Goal: Register for event/course

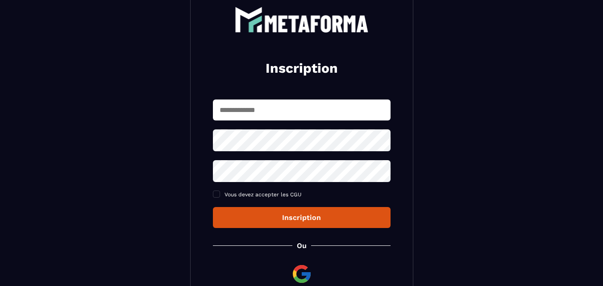
scroll to position [116, 0]
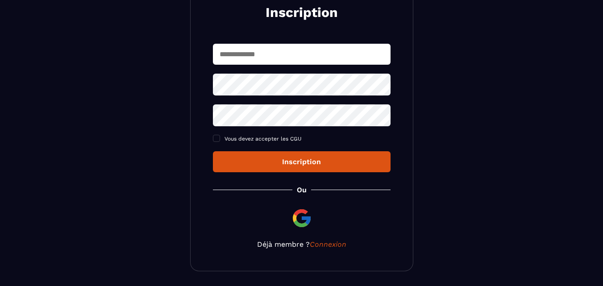
click at [303, 55] on input "text" at bounding box center [302, 54] width 178 height 21
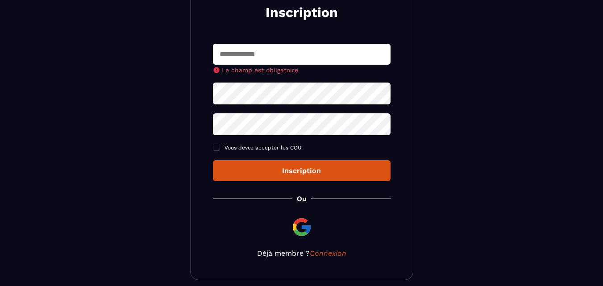
click at [279, 62] on input "text" at bounding box center [302, 54] width 178 height 21
type input "**********"
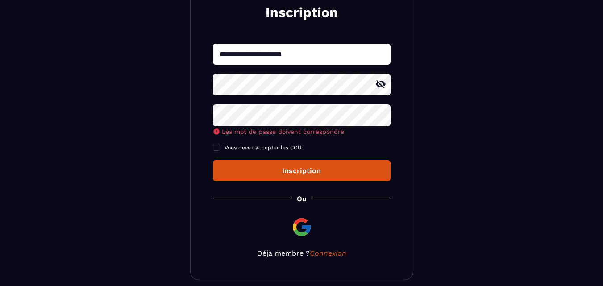
click at [177, 89] on section "**********" at bounding box center [301, 104] width 603 height 441
click at [189, 82] on section "**********" at bounding box center [301, 104] width 603 height 441
click at [378, 116] on icon at bounding box center [380, 115] width 11 height 11
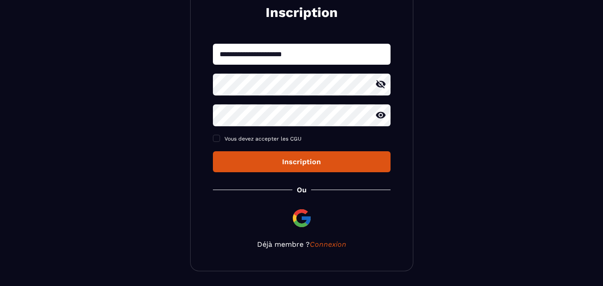
click at [378, 116] on icon at bounding box center [380, 115] width 11 height 11
click at [230, 137] on span "Vous devez accepter les CGU" at bounding box center [262, 139] width 77 height 6
click at [272, 161] on div "Inscription" at bounding box center [301, 162] width 163 height 8
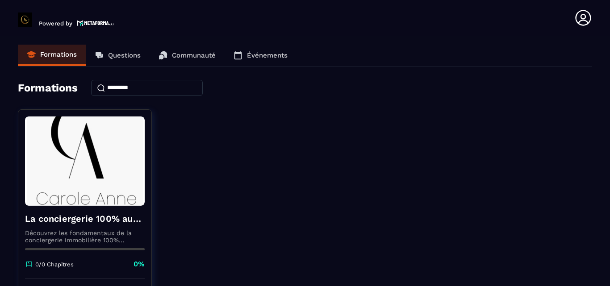
click at [228, 200] on div "La conciergerie 100% automatisée Découvrez les fondamentaux de la conciergerie …" at bounding box center [305, 220] width 574 height 223
drag, startPoint x: 476, startPoint y: 153, endPoint x: 445, endPoint y: 160, distance: 31.5
click at [458, 158] on div "La conciergerie 100% automatisée Découvrez les fondamentaux de la conciergerie …" at bounding box center [305, 220] width 574 height 223
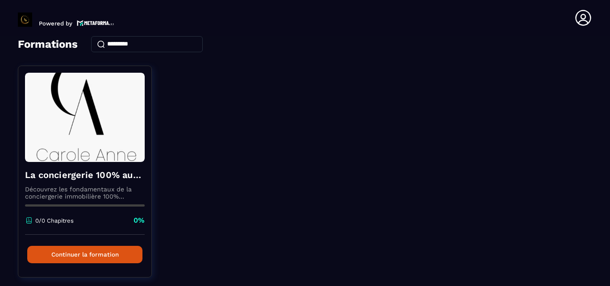
scroll to position [71, 0]
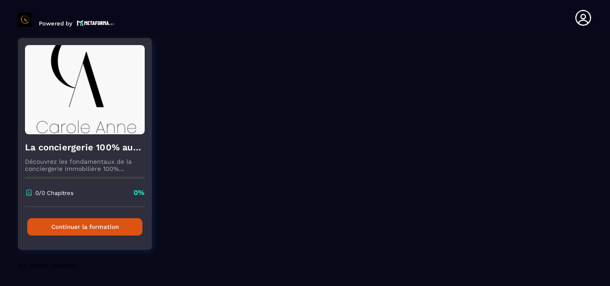
click at [111, 207] on div "0/0 Chapitres 0%" at bounding box center [85, 197] width 120 height 19
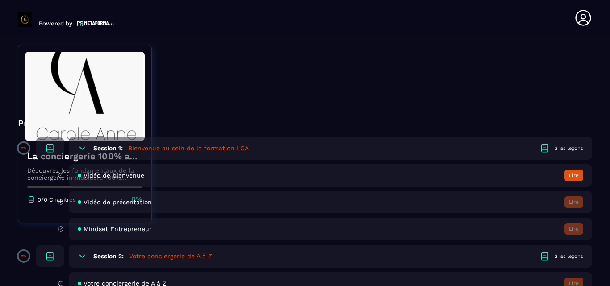
scroll to position [232, 0]
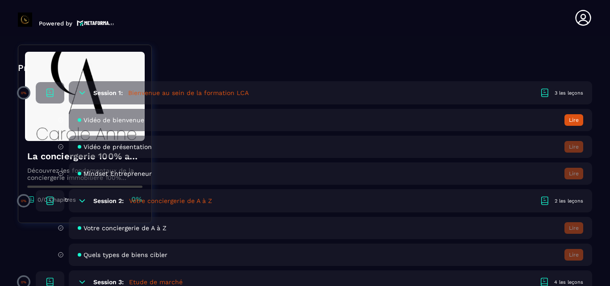
scroll to position [286, 0]
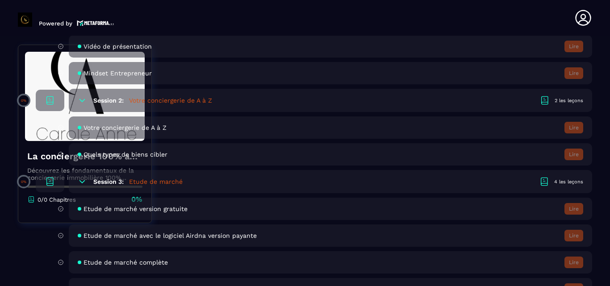
scroll to position [393, 0]
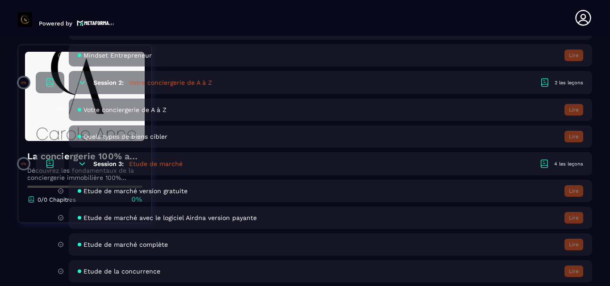
click at [47, 249] on div "Etude de marché complète Lire" at bounding box center [318, 244] width 547 height 22
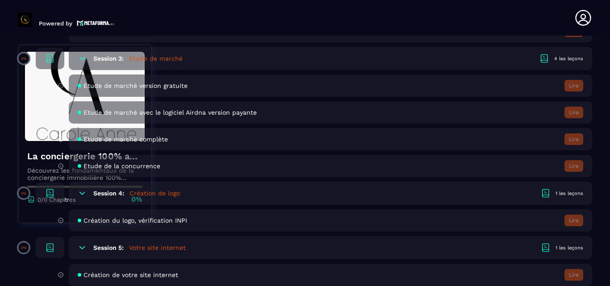
scroll to position [500, 0]
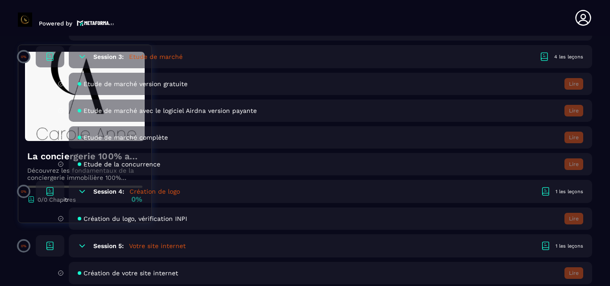
click at [50, 274] on div "Création de votre site internet Lire" at bounding box center [318, 273] width 547 height 22
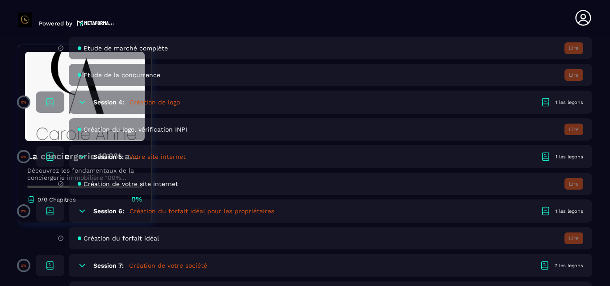
scroll to position [607, 0]
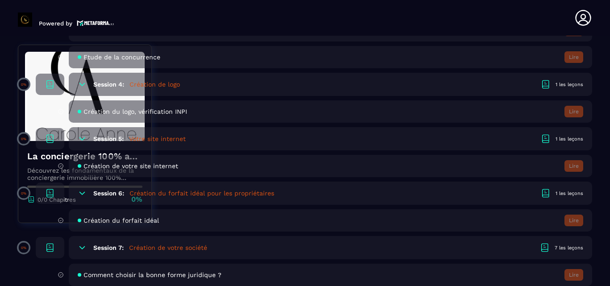
click at [287, 215] on div "Création du forfait idéal Lire" at bounding box center [330, 220] width 523 height 22
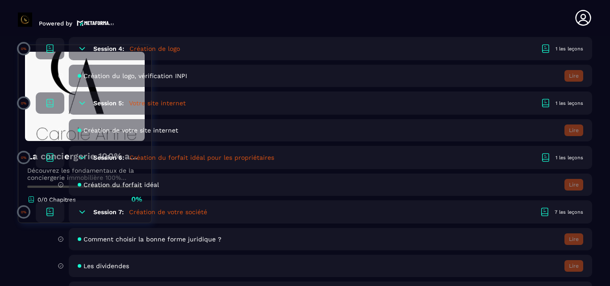
scroll to position [661, 0]
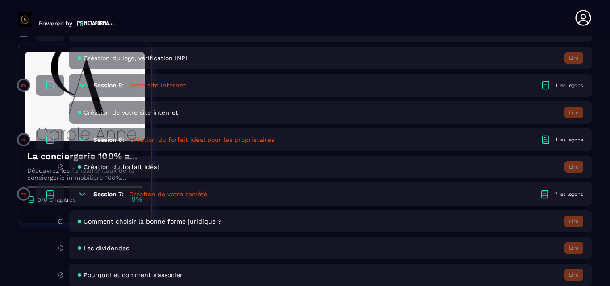
click at [176, 252] on div "Les dividendes Lire" at bounding box center [330, 248] width 523 height 22
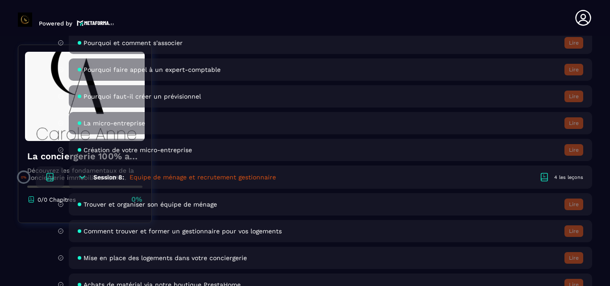
scroll to position [910, 0]
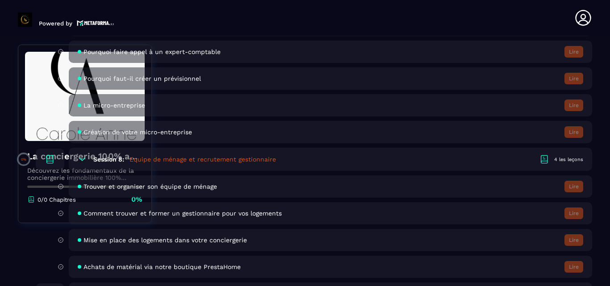
click at [96, 21] on img at bounding box center [95, 23] width 37 height 8
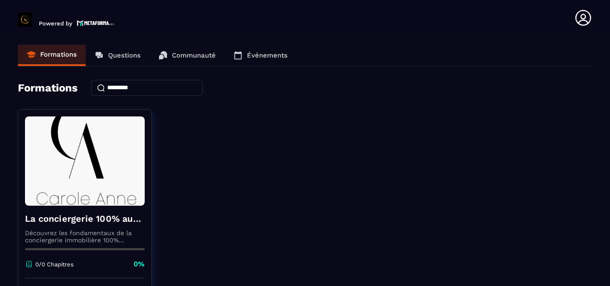
click at [95, 21] on img at bounding box center [95, 23] width 37 height 8
drag, startPoint x: 609, startPoint y: 86, endPoint x: 609, endPoint y: 159, distance: 73.2
click at [603, 157] on section "Formations Questions Communauté Événements Formations La conciergerie 100% auto…" at bounding box center [305, 163] width 610 height 254
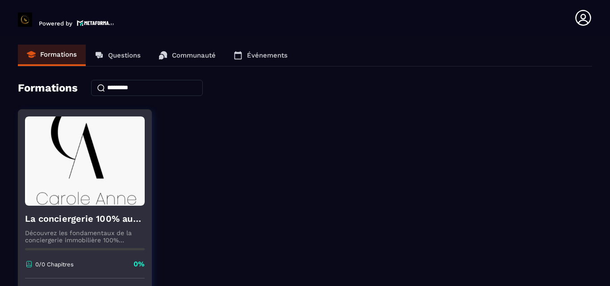
click at [83, 182] on img at bounding box center [85, 160] width 120 height 89
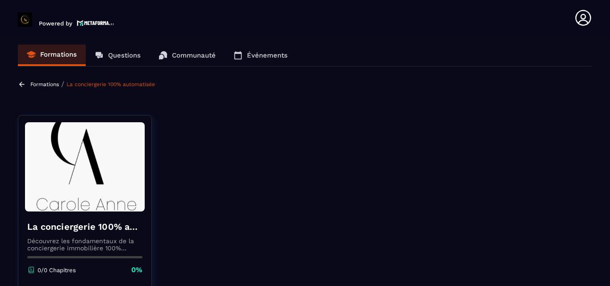
click at [126, 212] on div "La conciergerie 100% automatisée Découvrez les fondamentaux de la conciergerie …" at bounding box center [84, 248] width 133 height 72
click at [43, 82] on p "Formations" at bounding box center [44, 84] width 29 height 6
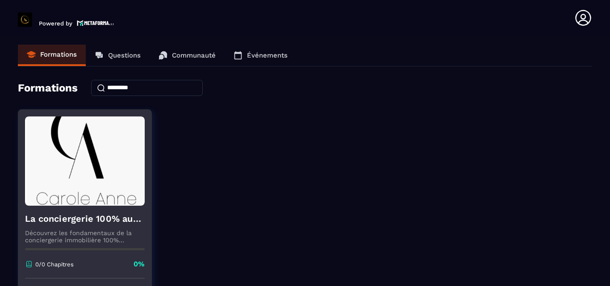
click at [110, 202] on img at bounding box center [85, 160] width 120 height 89
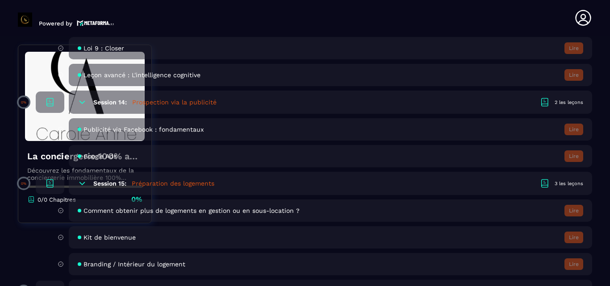
scroll to position [1714, 0]
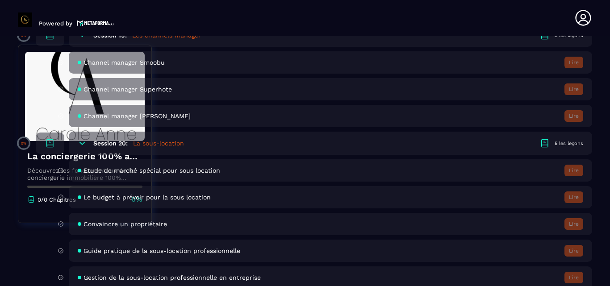
scroll to position [2214, 0]
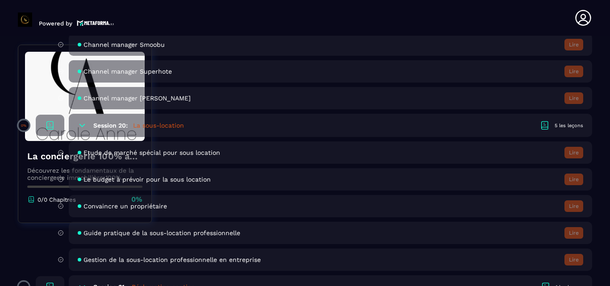
click at [299, 286] on html "Powered by [PERSON_NAME] [EMAIL_ADDRESS][DOMAIN_NAME] Formations Questions Comm…" at bounding box center [305, 143] width 610 height 286
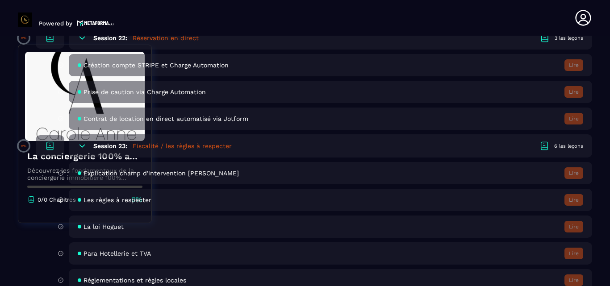
scroll to position [2535, 0]
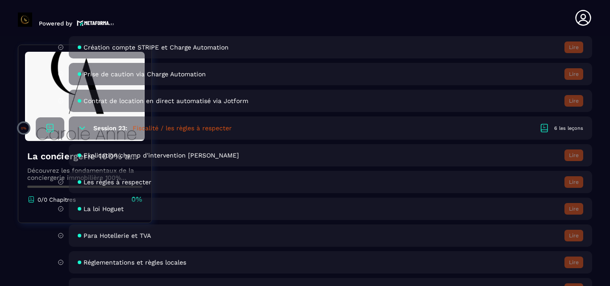
click at [603, 145] on section "Formations Questions Communauté Événements Formations / La conciergerie 100% au…" at bounding box center [305, 163] width 610 height 254
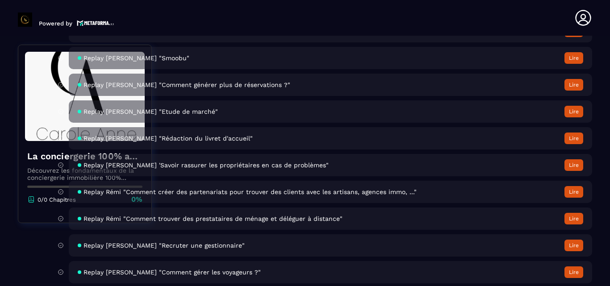
scroll to position [3383, 0]
